Goal: Task Accomplishment & Management: Complete application form

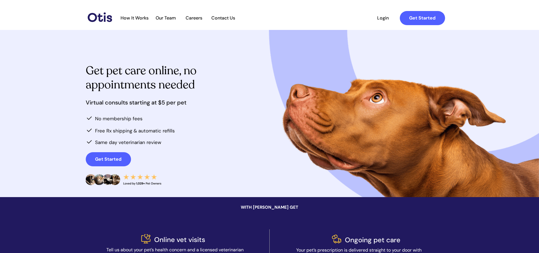
drag, startPoint x: 120, startPoint y: 163, endPoint x: 186, endPoint y: 182, distance: 68.9
click at [120, 163] on link "Get Started" at bounding box center [108, 159] width 45 height 14
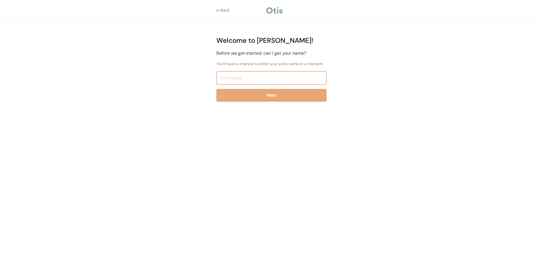
click at [250, 80] on input "input" at bounding box center [271, 78] width 110 height 14
type input "Amanda"
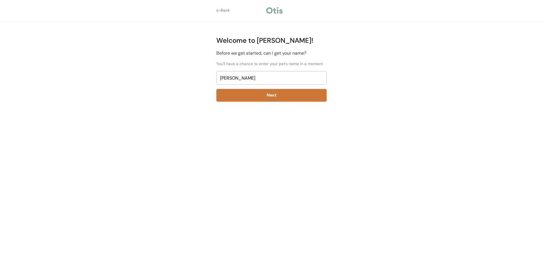
click at [257, 100] on button "Next" at bounding box center [271, 95] width 110 height 13
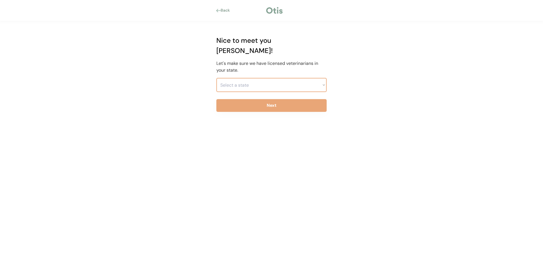
click at [260, 78] on select "Select a state Alabama Alaska American Samoa Arizona Arkansas California Colora…" at bounding box center [271, 85] width 110 height 14
select select ""1348695171700984260__LOOKUP__1704914077415x918066420849693300""
click at [216, 78] on select "Select a state Alabama Alaska American Samoa Arizona Arkansas California Colora…" at bounding box center [271, 85] width 110 height 14
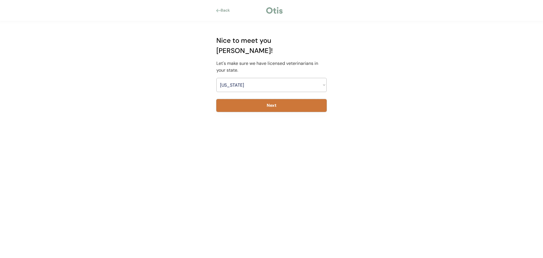
click at [242, 99] on button "Next" at bounding box center [271, 105] width 110 height 13
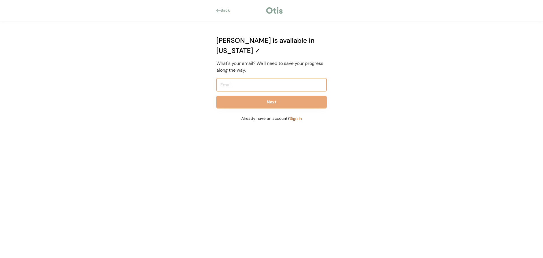
click at [254, 78] on input "email" at bounding box center [271, 85] width 110 height 14
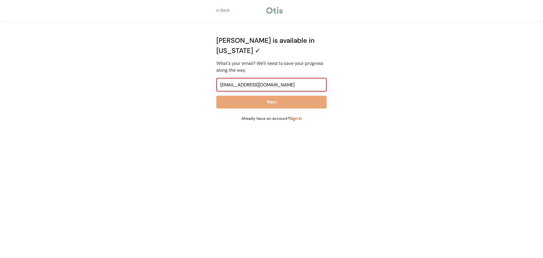
type input "a.lundy1010@gmail.com"
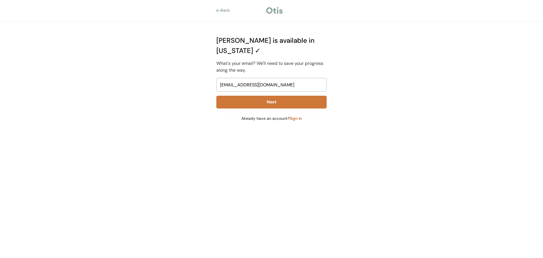
click at [258, 96] on button "Next" at bounding box center [271, 102] width 110 height 13
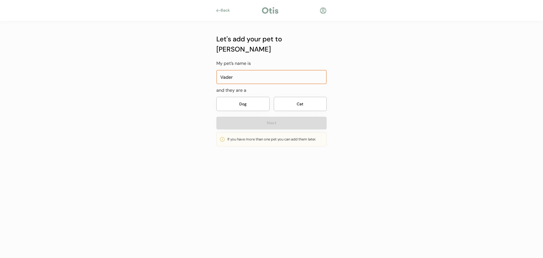
type input "Vader"
click at [253, 99] on button "Dog" at bounding box center [242, 104] width 53 height 14
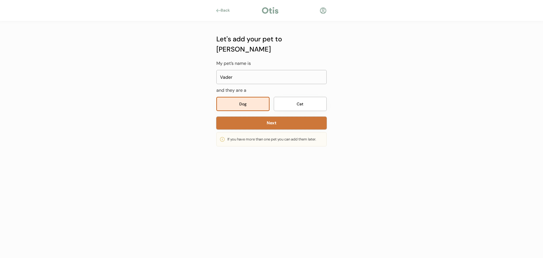
click at [269, 117] on button "Next" at bounding box center [271, 123] width 110 height 13
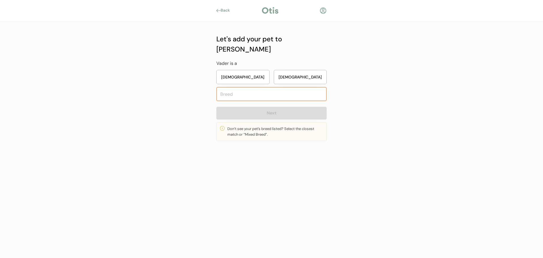
click at [299, 72] on button "Male" at bounding box center [300, 77] width 53 height 14
click at [290, 87] on input "text" at bounding box center [271, 94] width 110 height 14
type input "Mi"
type input "Miniature Bull Terrier"
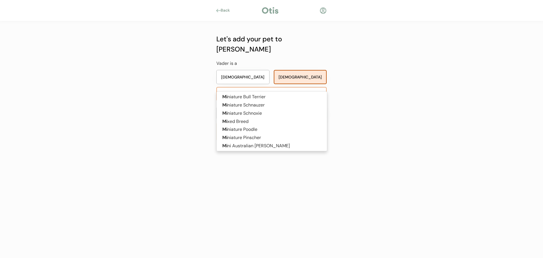
type input "Mix"
type input "Mixed Breed"
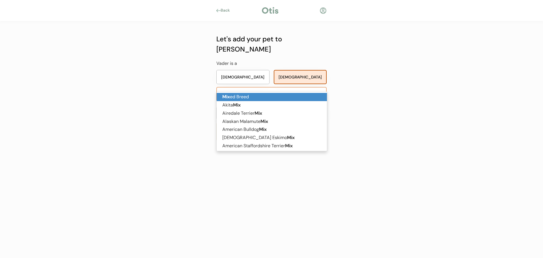
click at [286, 95] on p "Mix ed Breed" at bounding box center [272, 97] width 110 height 8
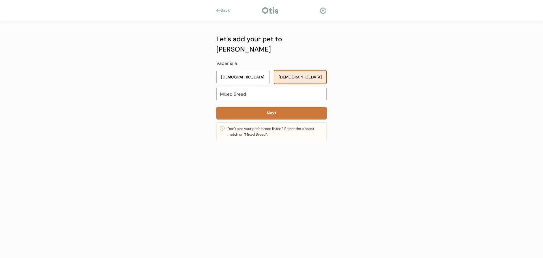
type input "Mixed Breed"
click at [284, 107] on button "Next" at bounding box center [271, 113] width 110 height 13
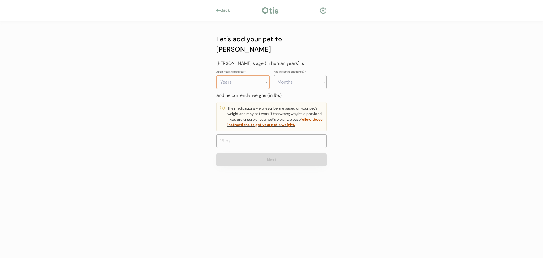
click at [241, 75] on select "Years 0 1 2 3 4 5 6 7 8 9 10 11 12 13 14 15 16 17 18 19 20" at bounding box center [242, 82] width 53 height 14
click at [216, 75] on select "Years 0 1 2 3 4 5 6 7 8 9 10 11 12 13 14 15 16 17 18 19 20" at bounding box center [242, 82] width 53 height 14
click at [243, 75] on select "Years 0 1 2 3 4 5 6 7 8 9 10 11 12 13 14 15 16 17 18 19 20" at bounding box center [242, 82] width 53 height 14
select select "4"
click at [216, 75] on select "Years 0 1 2 3 4 5 6 7 8 9 10 11 12 13 14 15 16 17 18 19 20" at bounding box center [242, 82] width 53 height 14
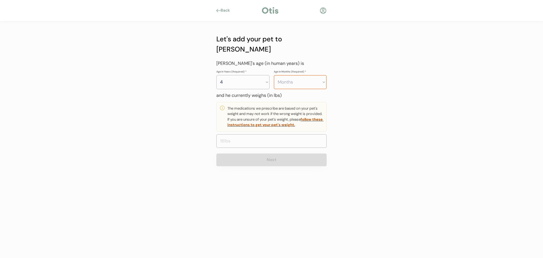
click at [282, 76] on select "Months 0 1 2 3 4 5 6 7 8 9 10 11" at bounding box center [300, 82] width 53 height 14
select select "9"
click at [274, 75] on select "Months 0 1 2 3 4 5 6 7 8 9 10 11" at bounding box center [300, 82] width 53 height 14
click at [272, 134] on input "input" at bounding box center [271, 141] width 110 height 14
type input "45.0"
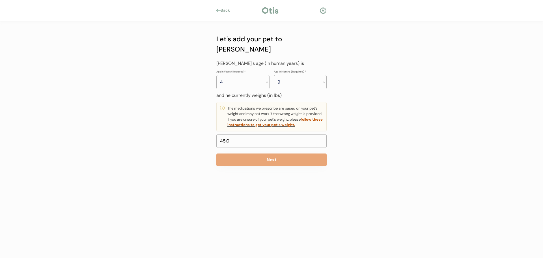
click at [313, 180] on div at bounding box center [271, 217] width 543 height 80
click at [279, 153] on button "Next" at bounding box center [271, 159] width 110 height 13
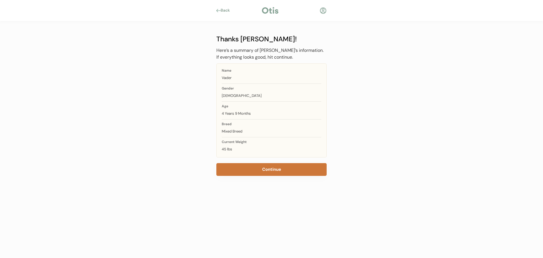
click at [318, 170] on button "Continue" at bounding box center [271, 169] width 110 height 13
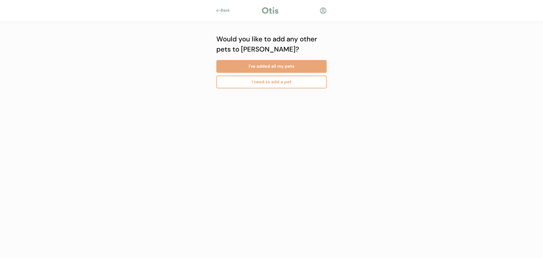
click at [285, 84] on button "I need to add a pet" at bounding box center [271, 82] width 110 height 13
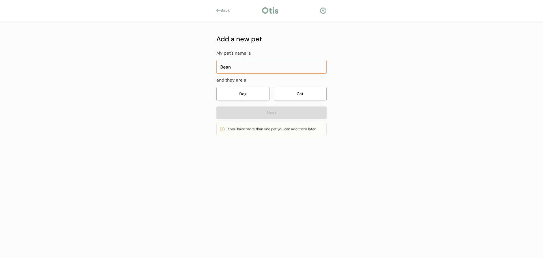
type input "Bean"
click at [309, 96] on button "Cat" at bounding box center [300, 94] width 53 height 14
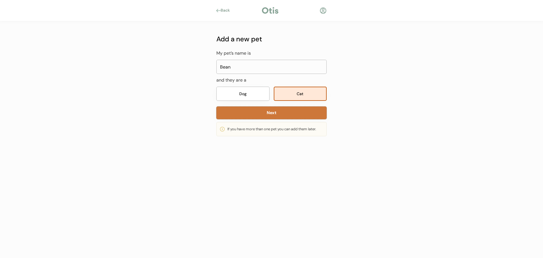
click at [289, 114] on button "Next" at bounding box center [271, 112] width 110 height 13
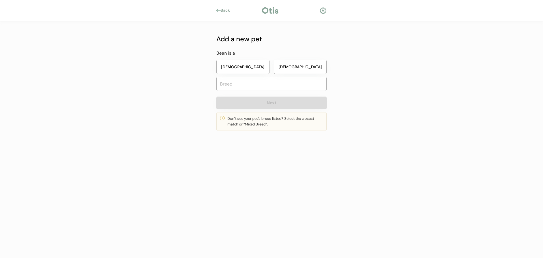
click at [298, 70] on button "Male" at bounding box center [300, 67] width 53 height 14
click at [271, 88] on input "text" at bounding box center [271, 84] width 110 height 14
type input "domes"
type input "domestic Long Hair"
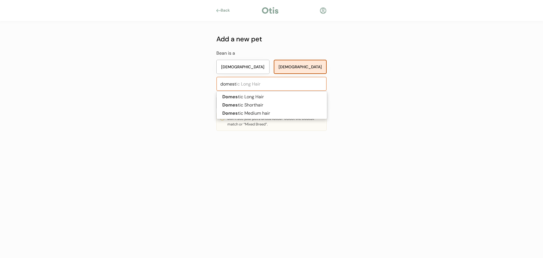
type input "domesti"
type input "domestic"
type input "domestic Long Hair"
click at [265, 109] on p "Domestic Medium hair" at bounding box center [272, 113] width 110 height 8
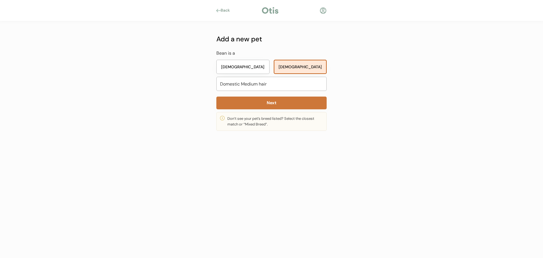
type input "Domestic Medium hair"
click at [266, 104] on button "Next" at bounding box center [271, 102] width 110 height 13
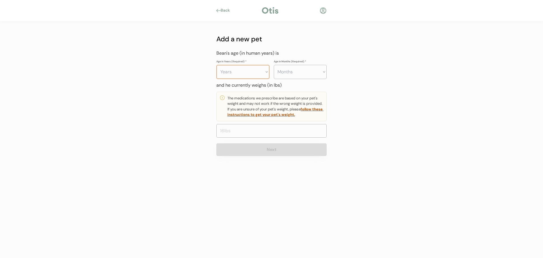
click at [240, 73] on select "Years 0 1 2 3 4 5 6 7 8 9 10 11 12 13 14 15 16 17 18 19 20" at bounding box center [242, 72] width 53 height 14
click at [305, 74] on select "Months 0 1 2 3 4 5 6 7 8 9 10 11" at bounding box center [300, 72] width 53 height 14
select select "11"
click at [274, 65] on select "Months 0 1 2 3 4 5 6 7 8 9 10 11" at bounding box center [300, 72] width 53 height 14
click at [247, 127] on input "input" at bounding box center [271, 131] width 110 height 14
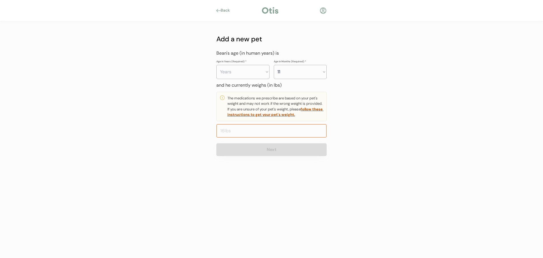
type input "8.0"
click at [276, 173] on div at bounding box center [271, 212] width 543 height 90
click at [240, 75] on select "Years 0 1 2 3 4 5 6 7 8 9 10 11 12 13 14 15 16 17 18 19 20" at bounding box center [242, 72] width 53 height 14
select select "0"
click at [216, 65] on select "Years 0 1 2 3 4 5 6 7 8 9 10 11 12 13 14 15 16 17 18 19 20" at bounding box center [242, 72] width 53 height 14
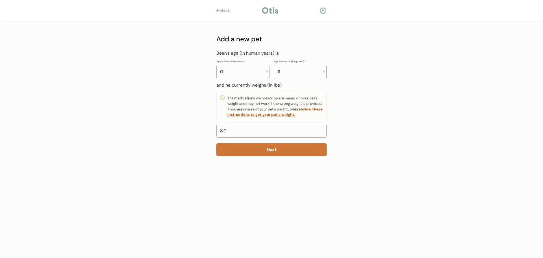
click at [283, 154] on button "Next" at bounding box center [271, 149] width 110 height 13
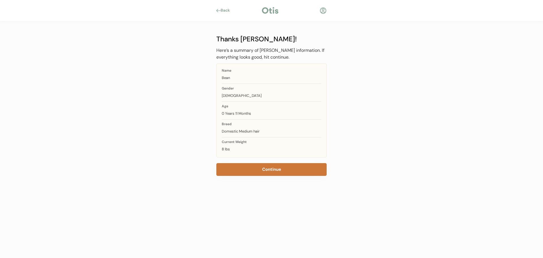
click at [264, 173] on button "Continue" at bounding box center [271, 169] width 110 height 13
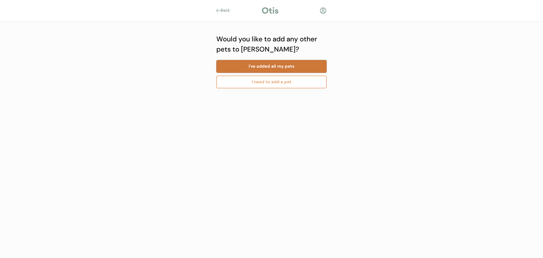
click at [290, 64] on button "I've added all my pets" at bounding box center [271, 66] width 110 height 13
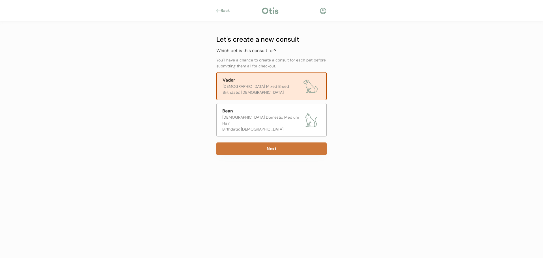
click at [274, 142] on button "Next" at bounding box center [271, 148] width 110 height 13
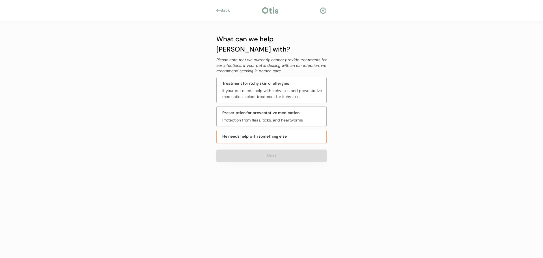
click at [278, 133] on div "He needs help with something else" at bounding box center [254, 136] width 64 height 6
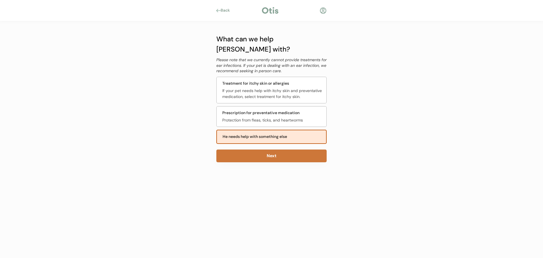
click at [282, 149] on button "Next" at bounding box center [271, 155] width 110 height 13
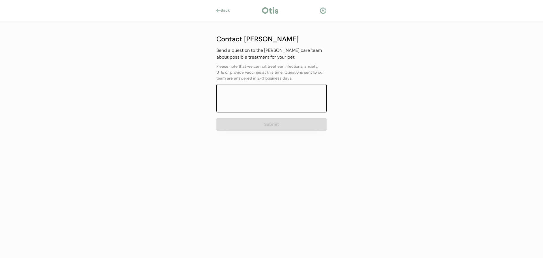
click at [287, 107] on textarea at bounding box center [271, 98] width 110 height 28
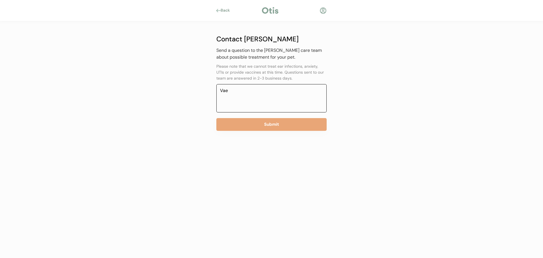
type textarea "Va"
